Goal: Task Accomplishment & Management: Manage account settings

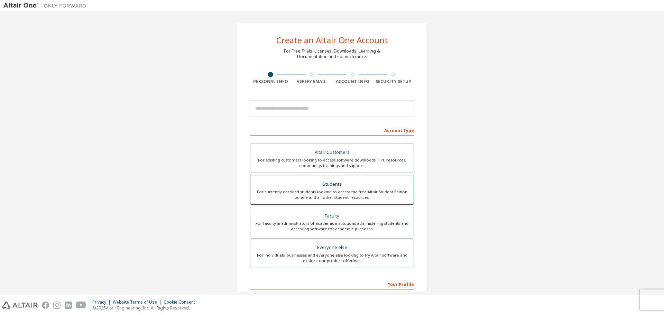
click at [398, 191] on div "For currently enrolled students looking to access the free Altair Student Editi…" at bounding box center [331, 194] width 155 height 11
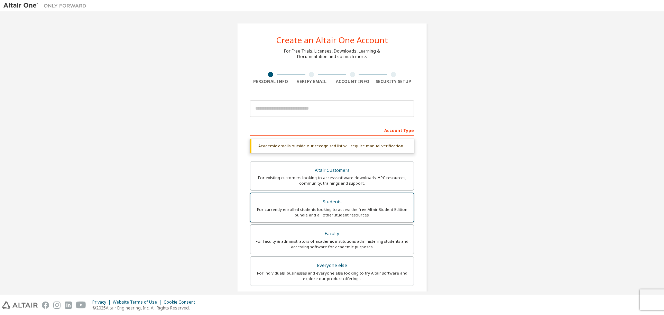
click at [370, 213] on div "For currently enrolled students looking to access the free Altair Student Editi…" at bounding box center [331, 212] width 155 height 11
click at [307, 110] on input "email" at bounding box center [332, 108] width 164 height 17
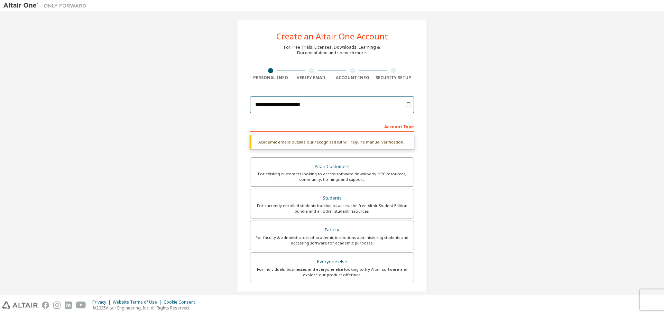
scroll to position [3, 0]
click at [364, 103] on input "**********" at bounding box center [332, 105] width 164 height 17
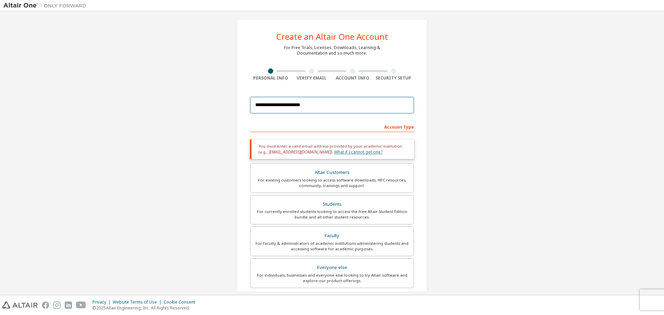
type input "**********"
click at [344, 152] on link "What if I cannot get one?" at bounding box center [358, 152] width 48 height 6
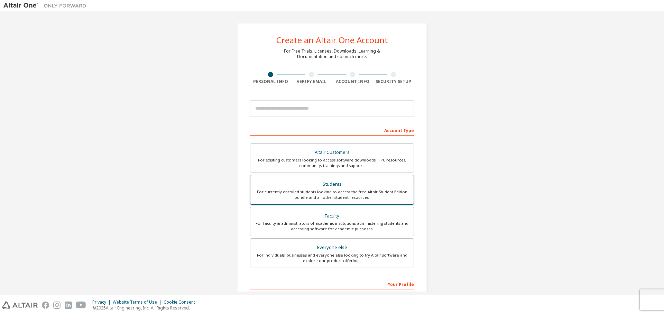
click at [331, 193] on div "For currently enrolled students looking to access the free Altair Student Editi…" at bounding box center [331, 194] width 155 height 11
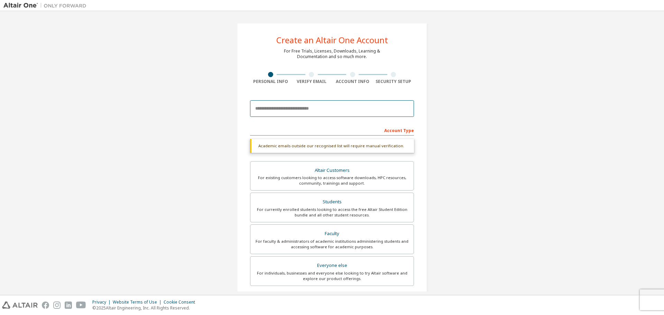
click at [374, 115] on input "email" at bounding box center [332, 108] width 164 height 17
type input "*"
click at [320, 110] on input "email" at bounding box center [332, 108] width 164 height 17
paste input "**********"
type input "**********"
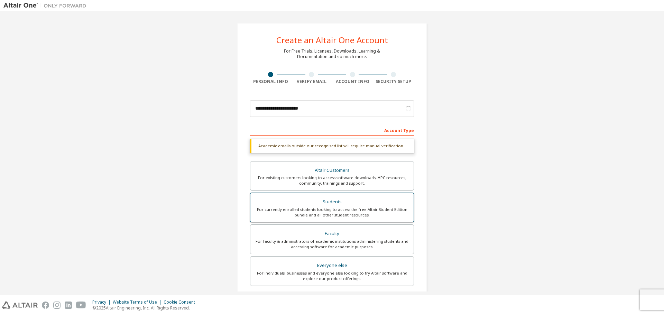
click at [353, 216] on div "For currently enrolled students looking to access the free Altair Student Editi…" at bounding box center [331, 212] width 155 height 11
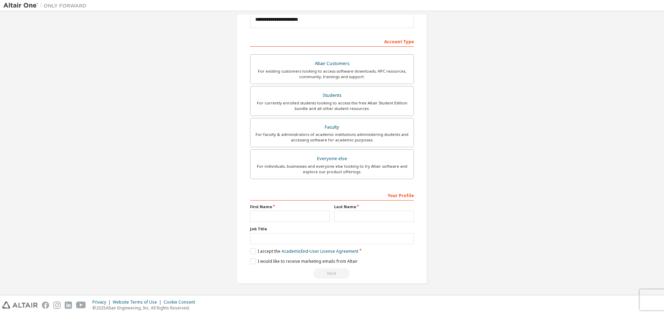
scroll to position [89, 0]
click at [275, 210] on div "First Name" at bounding box center [290, 213] width 84 height 18
click at [280, 217] on input "text" at bounding box center [290, 215] width 80 height 11
type input "*"
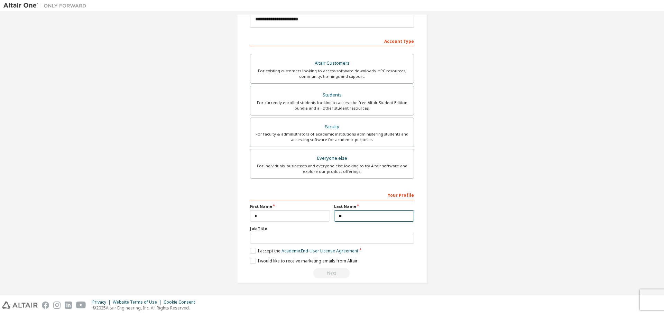
type input "**"
click at [271, 235] on input "text" at bounding box center [332, 238] width 164 height 11
type input "********"
click at [257, 250] on label "I accept the Academic End-User License Agreement" at bounding box center [304, 251] width 108 height 6
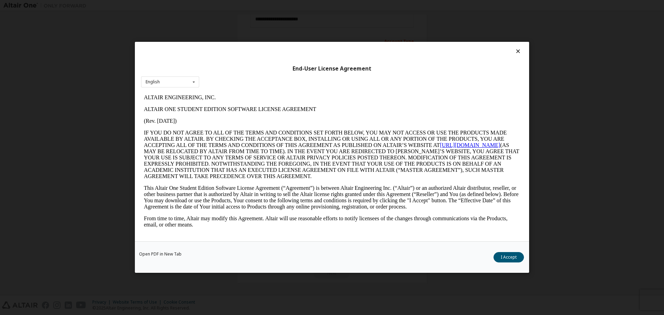
scroll to position [0, 0]
click at [513, 259] on button "I Accept" at bounding box center [508, 257] width 30 height 10
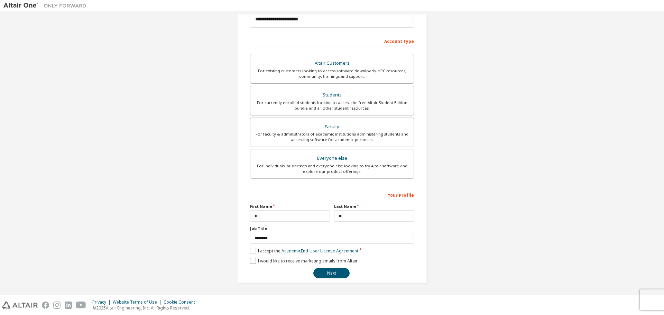
click at [249, 262] on div "**********" at bounding box center [332, 109] width 190 height 350
click at [250, 262] on label "I would like to receive marketing emails from Altair" at bounding box center [304, 261] width 108 height 6
click at [344, 277] on button "Next" at bounding box center [331, 273] width 36 height 10
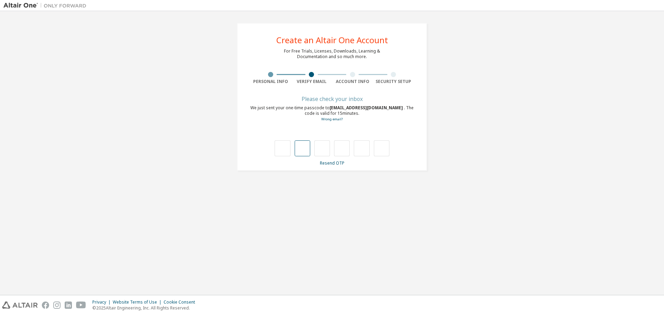
type input "*"
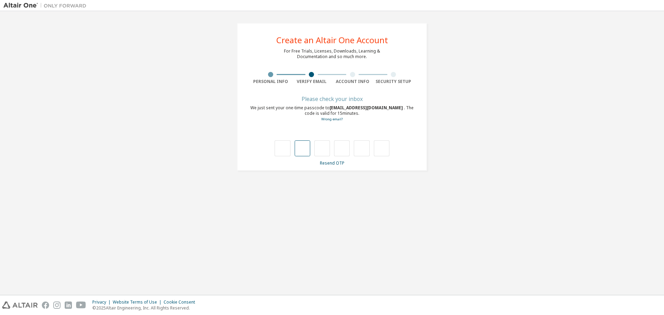
type input "*"
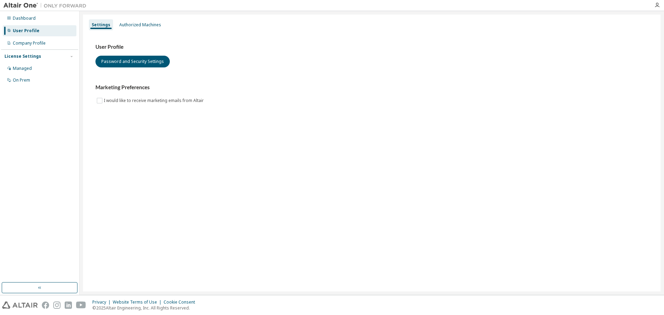
click at [7, 3] on img at bounding box center [46, 5] width 86 height 7
drag, startPoint x: 13, startPoint y: 7, endPoint x: 222, endPoint y: 28, distance: 209.2
click at [14, 7] on img at bounding box center [46, 5] width 86 height 7
click at [653, 4] on div at bounding box center [657, 5] width 14 height 6
click at [132, 25] on div "Authorized Machines" at bounding box center [140, 25] width 42 height 6
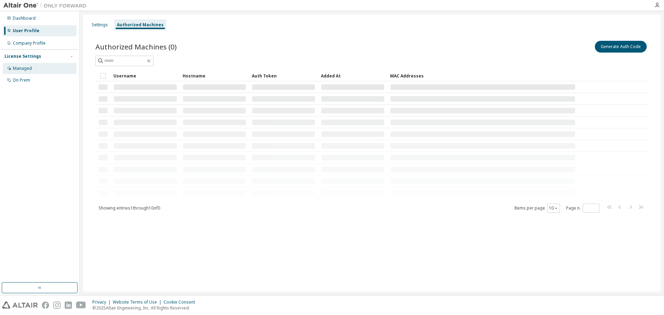
click at [21, 72] on div "Managed" at bounding box center [40, 68] width 74 height 11
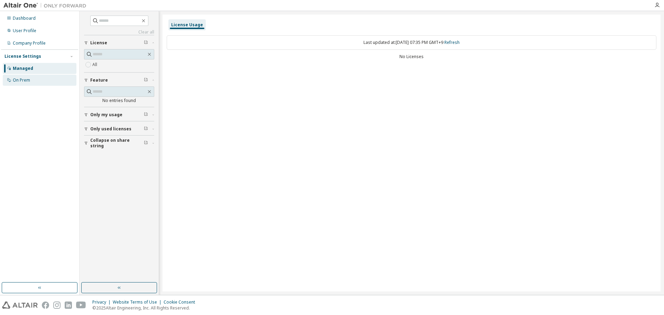
click at [23, 80] on div "On Prem" at bounding box center [21, 80] width 17 height 6
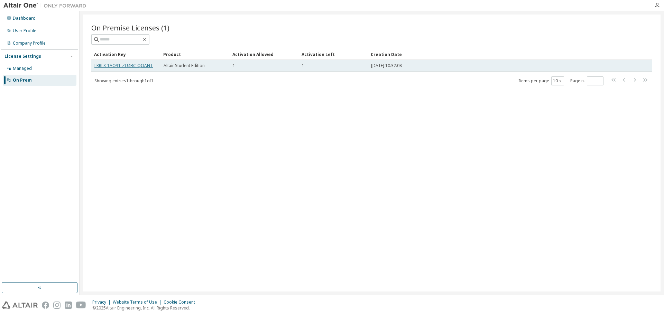
click at [140, 63] on link "LRRLX-1AO31-ZU4BC-QOANT" at bounding box center [123, 66] width 58 height 6
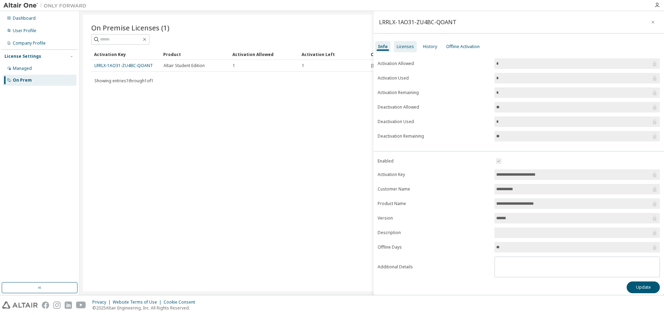
click at [411, 49] on div "Licenses" at bounding box center [405, 47] width 17 height 6
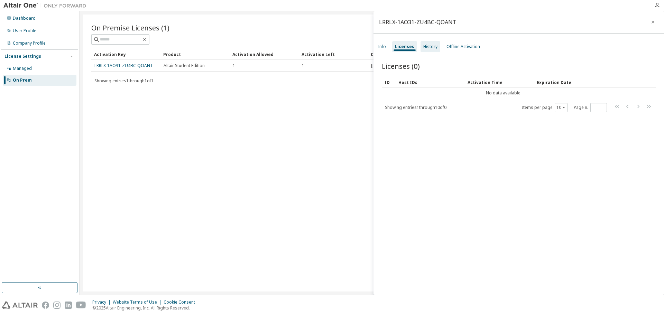
click at [434, 47] on div "History" at bounding box center [430, 47] width 14 height 6
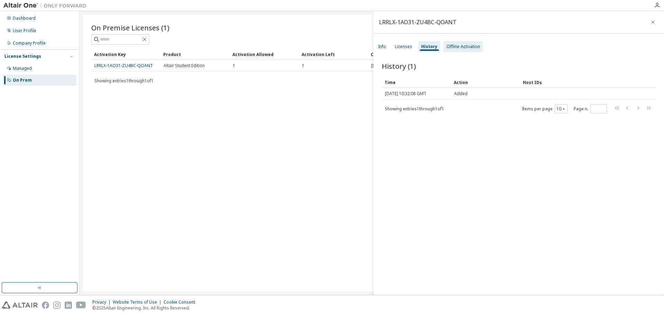
click at [463, 47] on div "Offline Activation" at bounding box center [463, 47] width 34 height 6
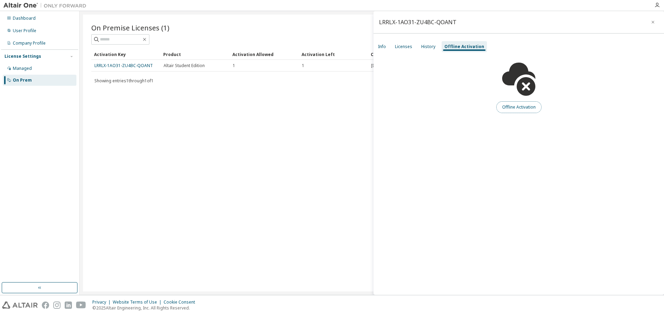
click at [524, 104] on button "Offline Activation" at bounding box center [518, 107] width 45 height 12
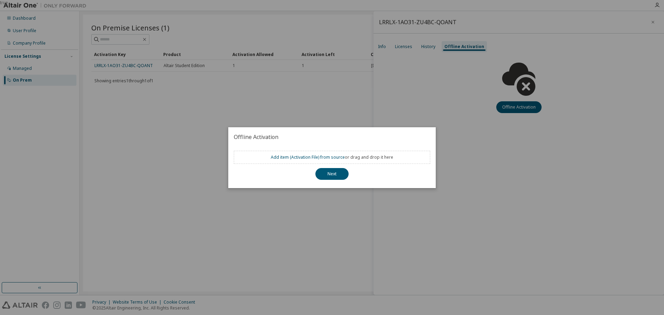
click at [331, 77] on div "true" at bounding box center [332, 157] width 664 height 315
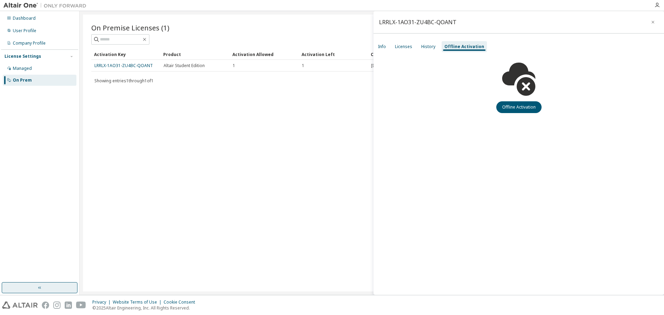
click at [45, 284] on button "button" at bounding box center [40, 287] width 76 height 11
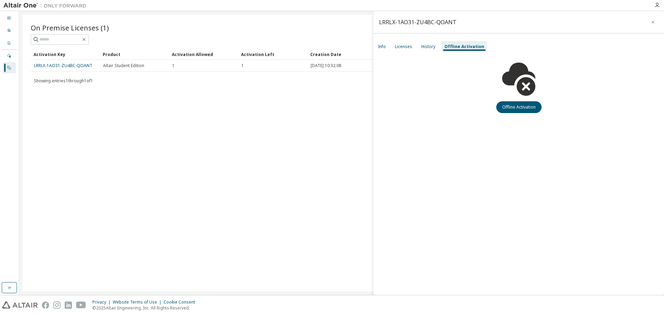
drag, startPoint x: 51, startPoint y: 287, endPoint x: 57, endPoint y: 281, distance: 8.6
click at [52, 286] on div "On Premise Licenses (1) Clear Load Save Save As Field Operator Value Select fil…" at bounding box center [341, 153] width 638 height 277
click at [655, 4] on icon "button" at bounding box center [657, 5] width 6 height 6
